Goal: Task Accomplishment & Management: Manage account settings

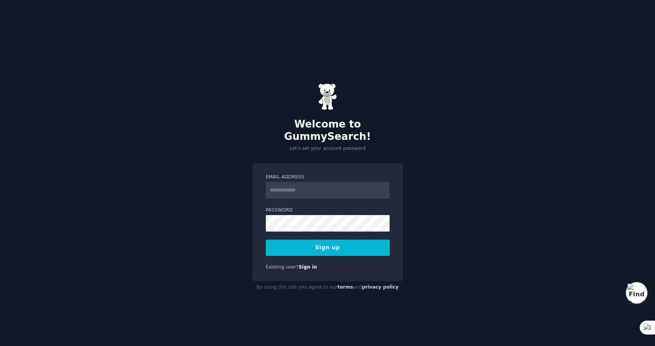
click at [303, 186] on input "Email Address" at bounding box center [328, 190] width 124 height 17
type input "**********"
click at [333, 244] on button "Sign up" at bounding box center [328, 247] width 124 height 16
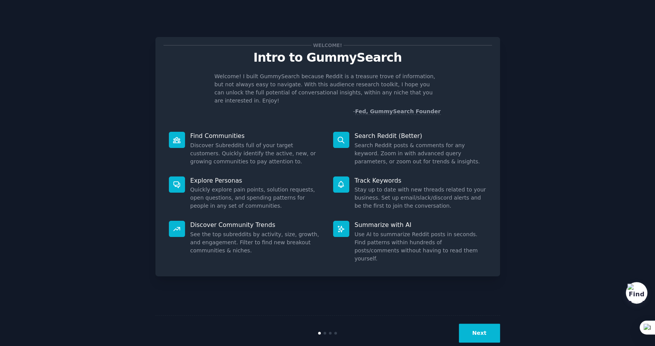
click at [483, 332] on button "Next" at bounding box center [479, 332] width 41 height 19
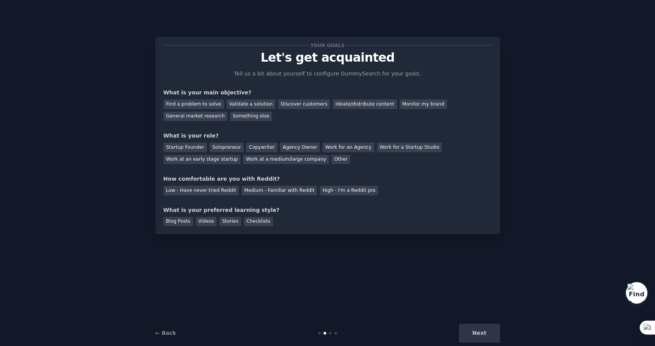
click at [483, 332] on div "Next" at bounding box center [442, 332] width 115 height 19
click at [172, 334] on link "← Back" at bounding box center [165, 332] width 21 height 6
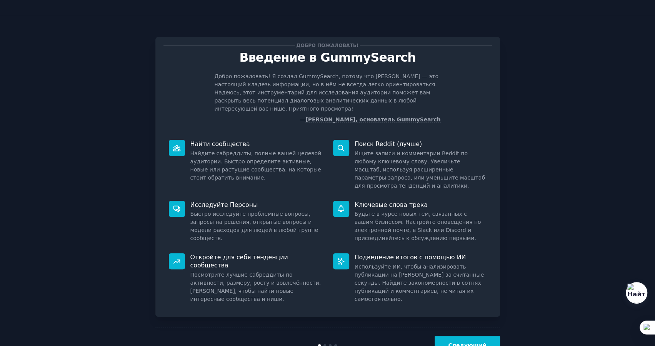
click at [488, 336] on button "Следующий" at bounding box center [467, 345] width 65 height 19
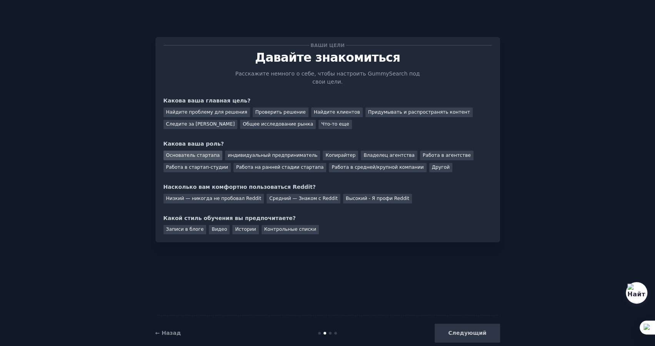
click at [204, 152] on font "Основатель стартапа" at bounding box center [193, 154] width 54 height 5
click at [331, 109] on font "Найдите клиентов" at bounding box center [337, 111] width 46 height 5
click at [368, 109] on font "Придумывать и распространять контент" at bounding box center [419, 111] width 102 height 5
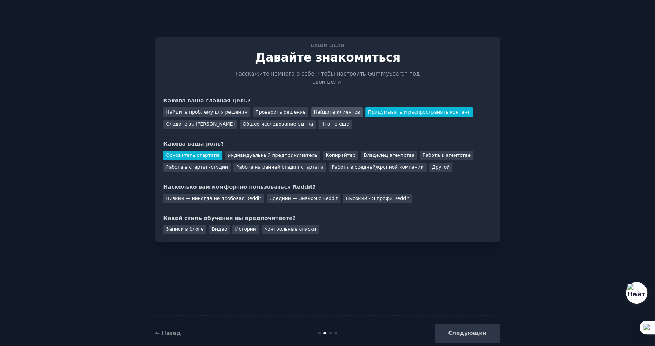
click at [317, 109] on font "Найдите клиентов" at bounding box center [337, 111] width 46 height 5
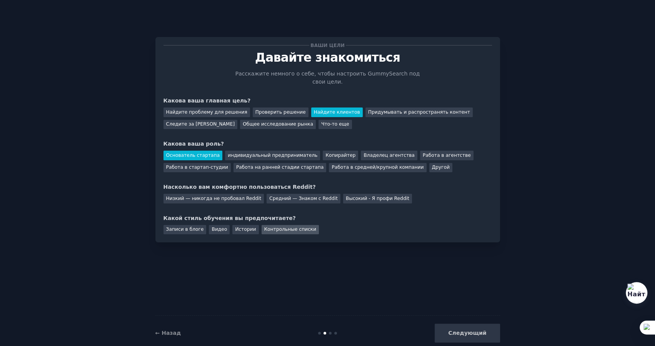
click at [270, 225] on div "Контрольные списки" at bounding box center [291, 230] width 58 height 10
click at [228, 196] on font "Низкий — никогда не пробовал Reddit" at bounding box center [213, 198] width 95 height 5
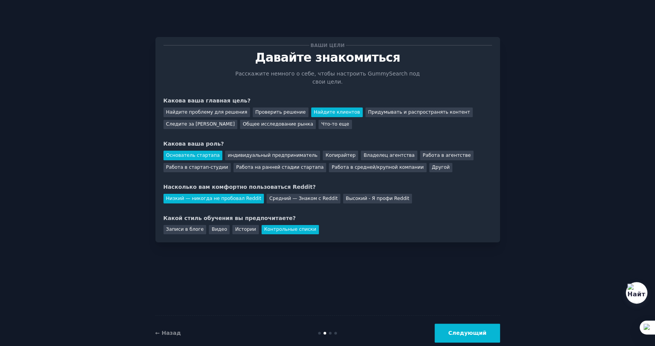
click at [483, 333] on font "Следующий" at bounding box center [467, 332] width 38 height 6
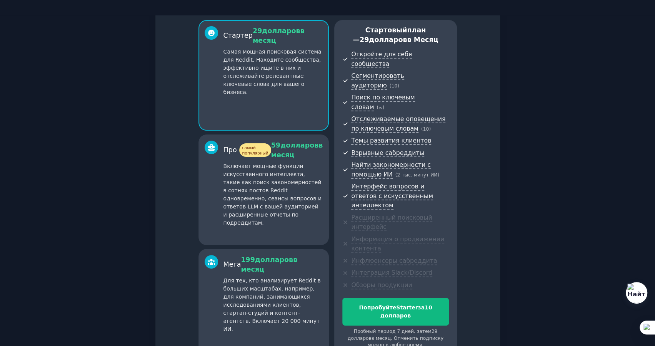
scroll to position [89, 0]
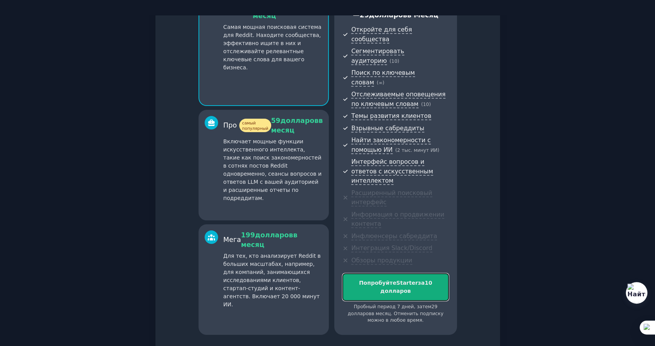
click at [433, 279] on font "10 долларов" at bounding box center [407, 286] width 52 height 14
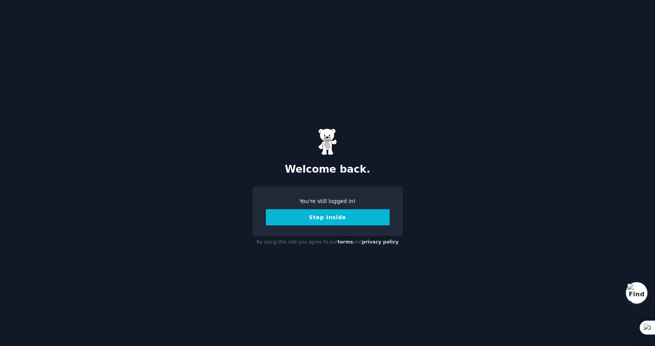
click at [321, 217] on button "Step Inside" at bounding box center [328, 217] width 124 height 16
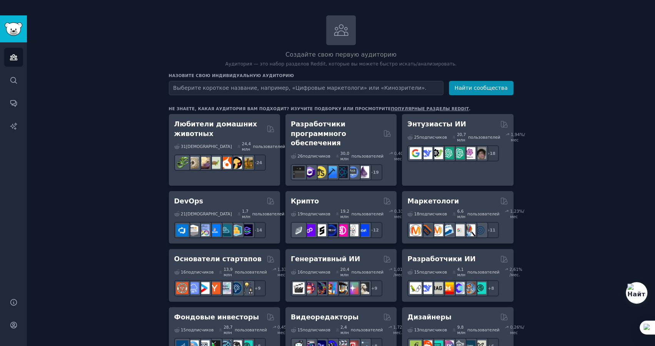
scroll to position [42, 0]
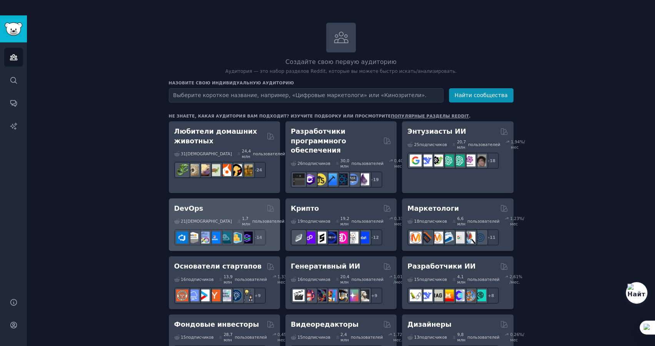
click at [182, 212] on font "DevOps" at bounding box center [188, 208] width 29 height 8
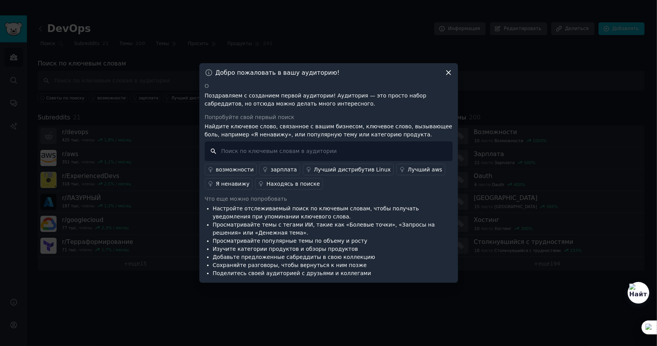
click at [360, 154] on input "text" at bounding box center [329, 151] width 248 height 20
type input "Н"
type input "П"
type input "К"
click at [450, 74] on icon at bounding box center [449, 73] width 8 height 8
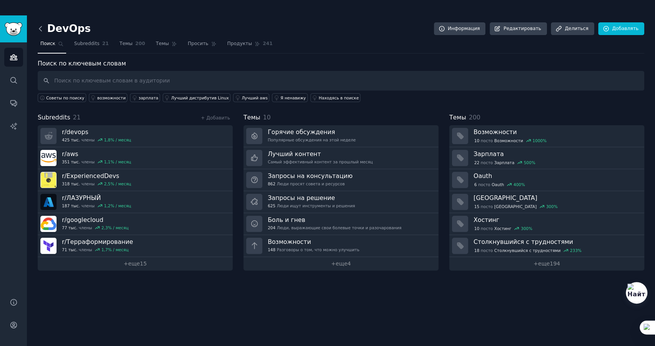
click at [38, 27] on icon at bounding box center [41, 29] width 8 height 8
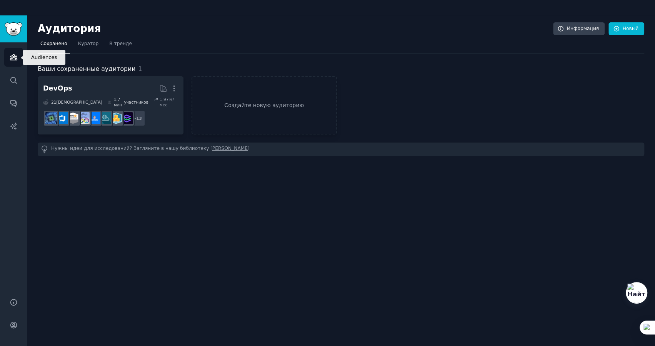
click at [18, 55] on link "Аудитория" at bounding box center [13, 57] width 19 height 19
click at [16, 53] on icon "Боковая панель" at bounding box center [14, 57] width 8 height 8
click at [18, 28] on img "Боковая панель" at bounding box center [14, 28] width 18 height 13
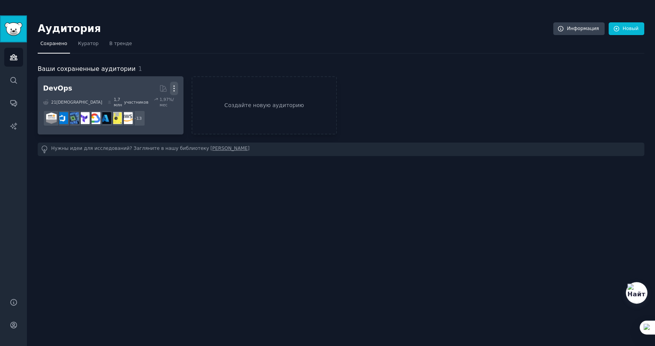
click at [174, 86] on icon "button" at bounding box center [174, 88] width 8 height 8
click at [157, 104] on p "Delete" at bounding box center [153, 104] width 18 height 8
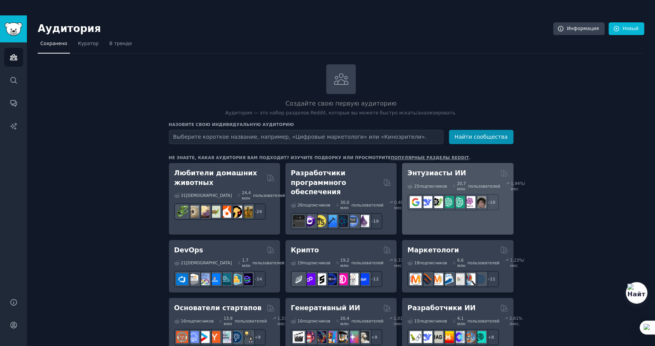
click at [438, 173] on font "Энтузиасты ИИ" at bounding box center [437, 173] width 59 height 8
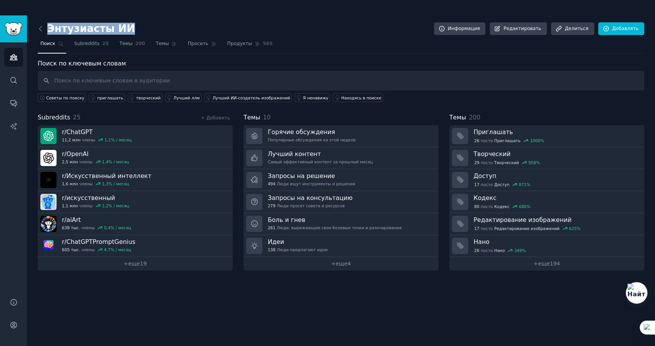
drag, startPoint x: 124, startPoint y: 29, endPoint x: 50, endPoint y: 27, distance: 74.3
click at [50, 27] on div "Энтузиасты ИИ Информация Редактировать Делиться Добавлять" at bounding box center [341, 30] width 607 height 16
copy font "Энтузиасты ИИ"
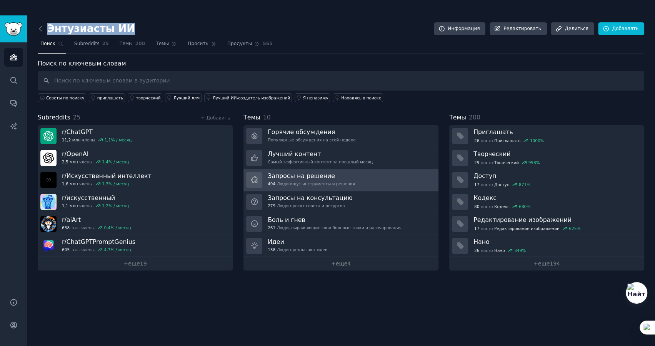
click at [278, 174] on font "Запросы на решение" at bounding box center [301, 175] width 67 height 7
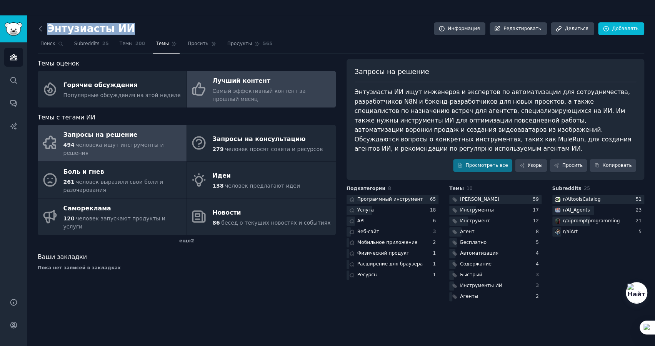
click at [236, 91] on font "Самый эффективный контент за прошлый месяц" at bounding box center [258, 95] width 93 height 14
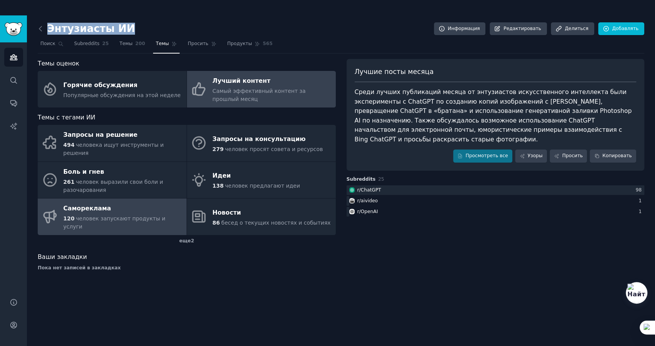
click at [95, 204] on font "Самореклама" at bounding box center [88, 209] width 48 height 10
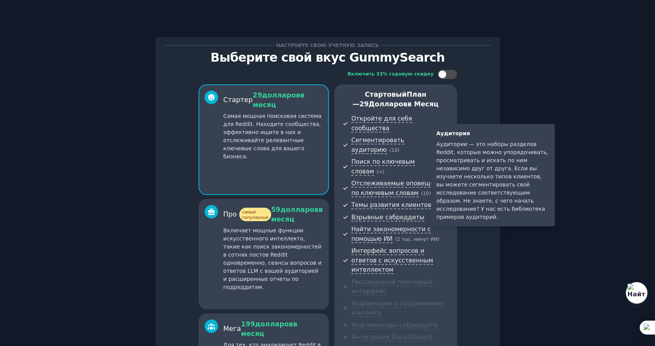
drag, startPoint x: 413, startPoint y: 130, endPoint x: 547, endPoint y: 99, distance: 136.9
click at [547, 99] on div "Настройте свою учетную запись Выберите свой вкус GummySearch Включить 33% годов…" at bounding box center [328, 256] width 634 height 460
